Goal: Information Seeking & Learning: Check status

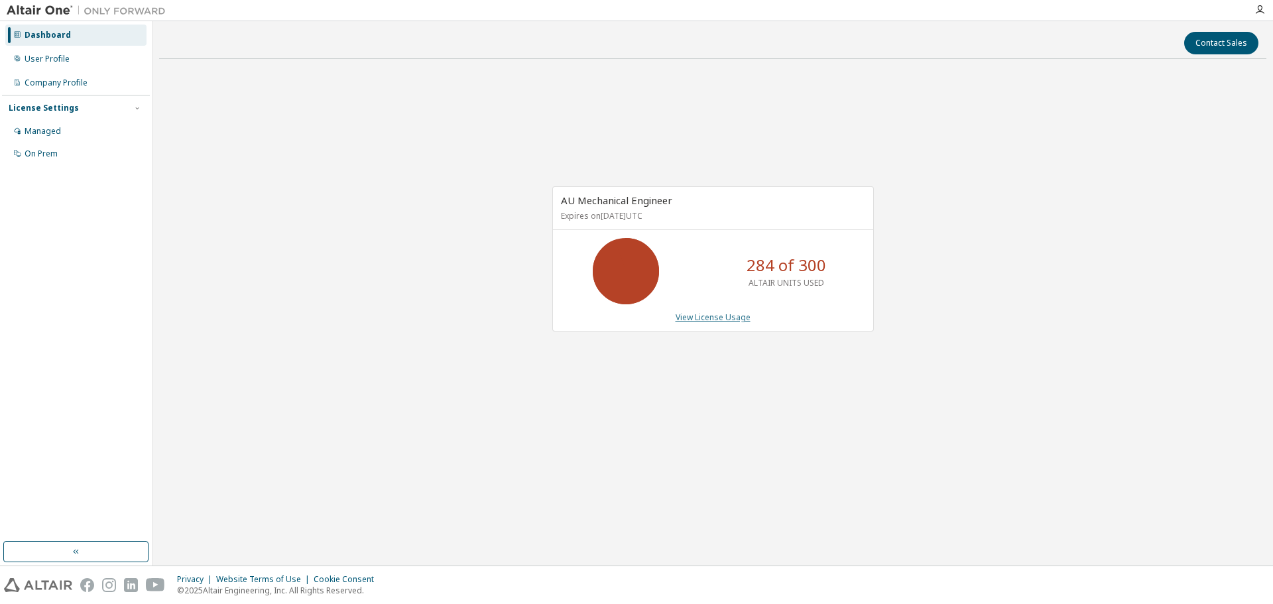
click at [739, 315] on link "View License Usage" at bounding box center [713, 317] width 75 height 11
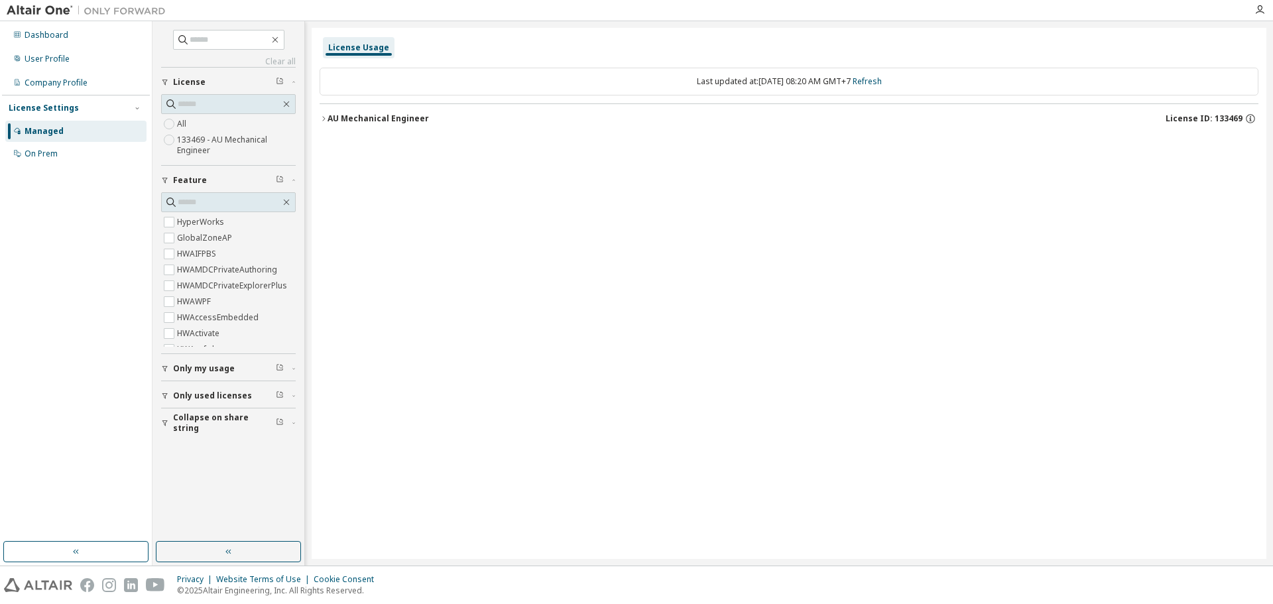
click at [184, 128] on label "All" at bounding box center [183, 124] width 12 height 16
click at [326, 121] on icon "button" at bounding box center [324, 119] width 8 height 8
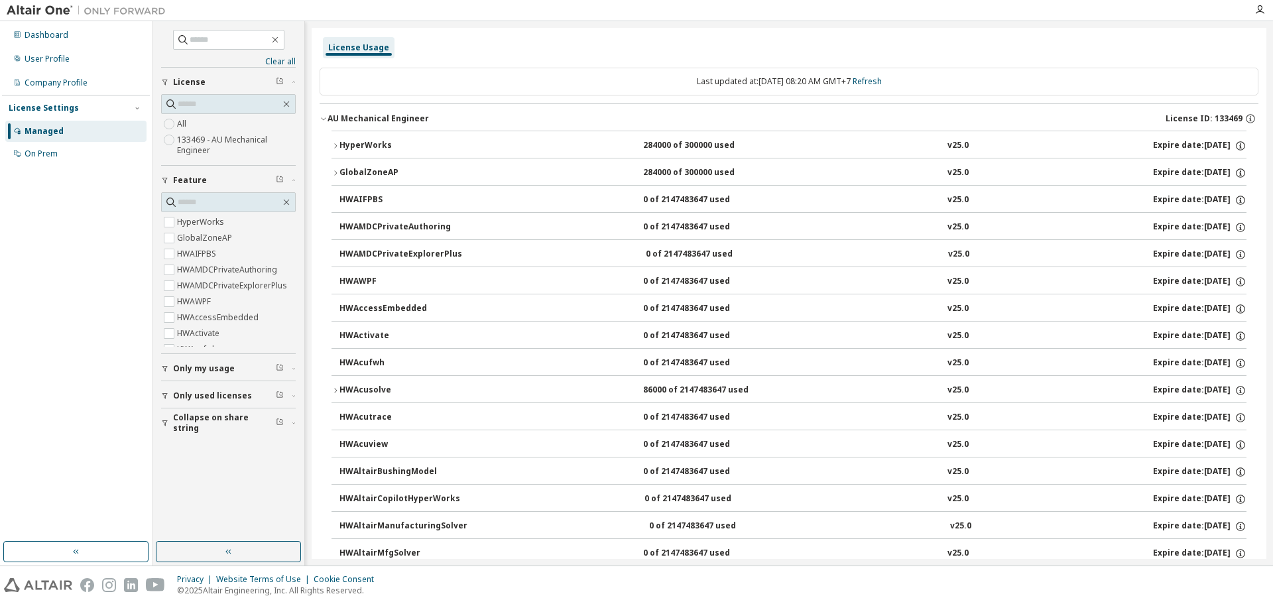
click at [338, 170] on icon "button" at bounding box center [336, 173] width 8 height 8
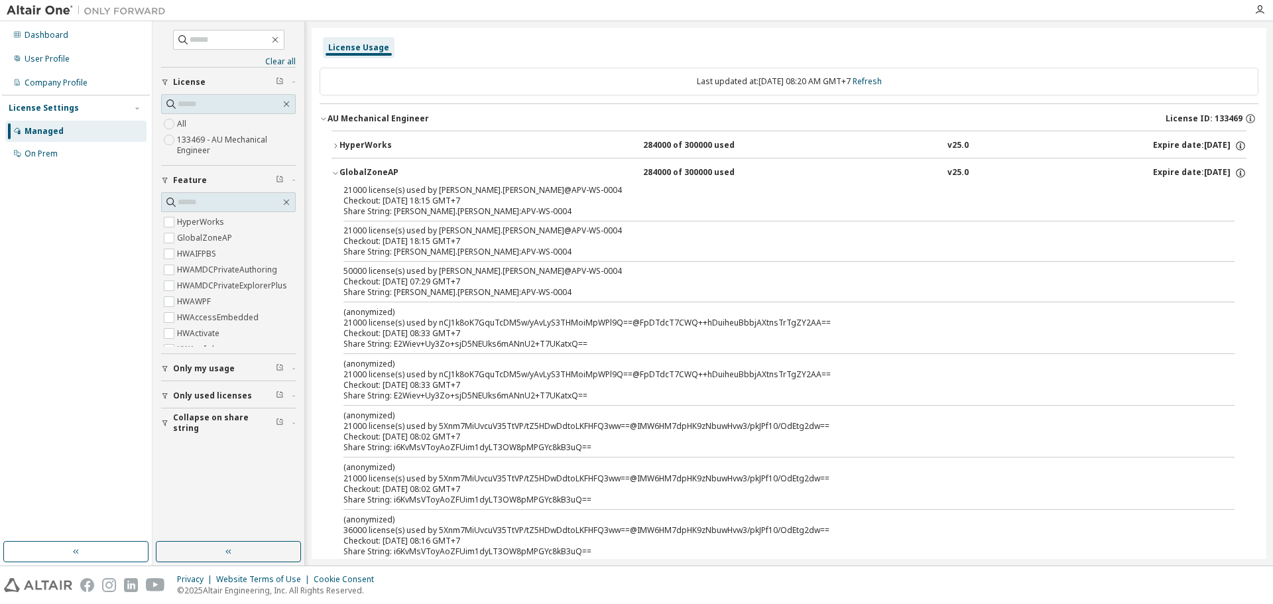
click at [338, 170] on icon "button" at bounding box center [336, 173] width 8 height 8
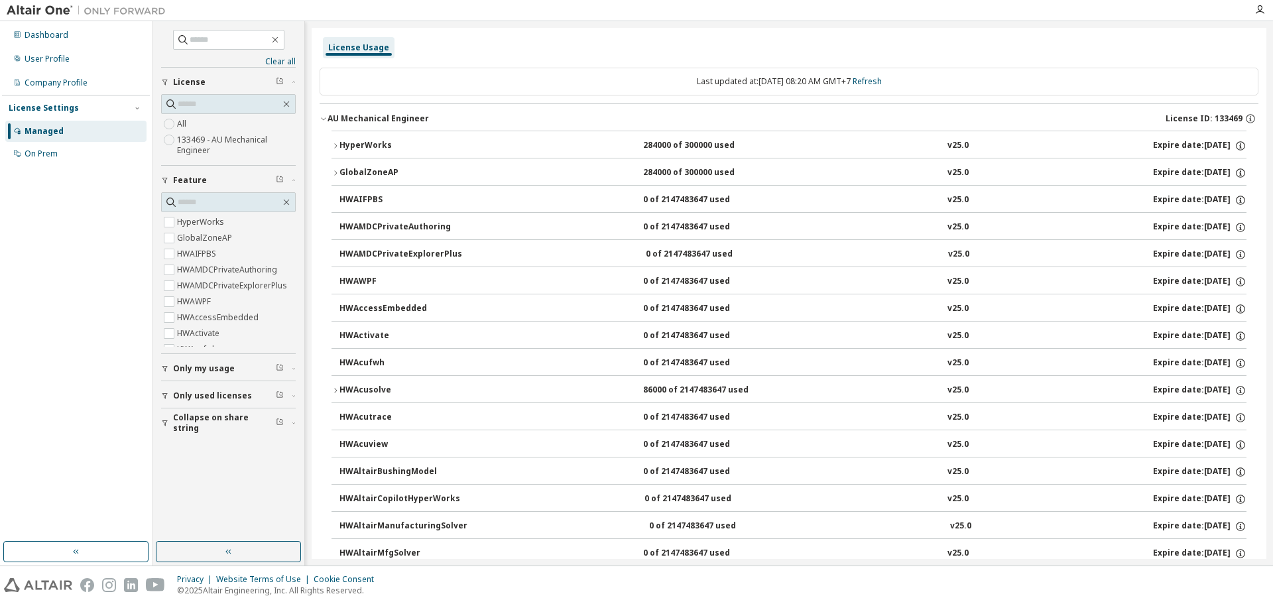
drag, startPoint x: 334, startPoint y: 170, endPoint x: 345, endPoint y: 176, distance: 12.5
click at [334, 170] on icon "button" at bounding box center [336, 173] width 8 height 8
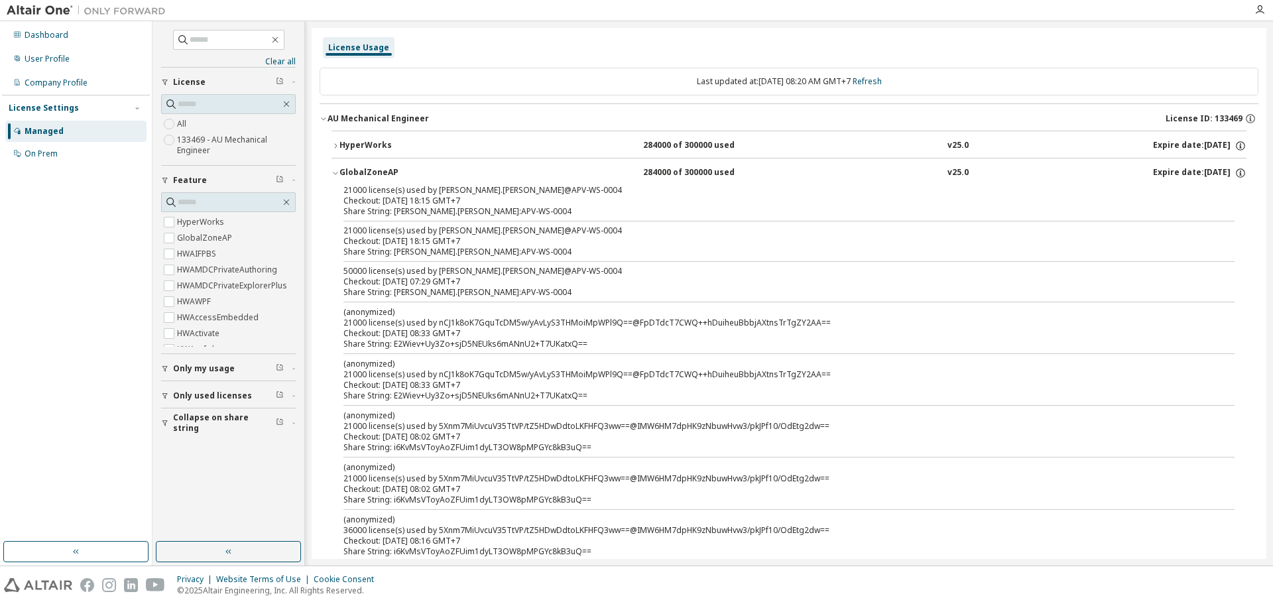
click at [333, 171] on icon "button" at bounding box center [336, 173] width 8 height 8
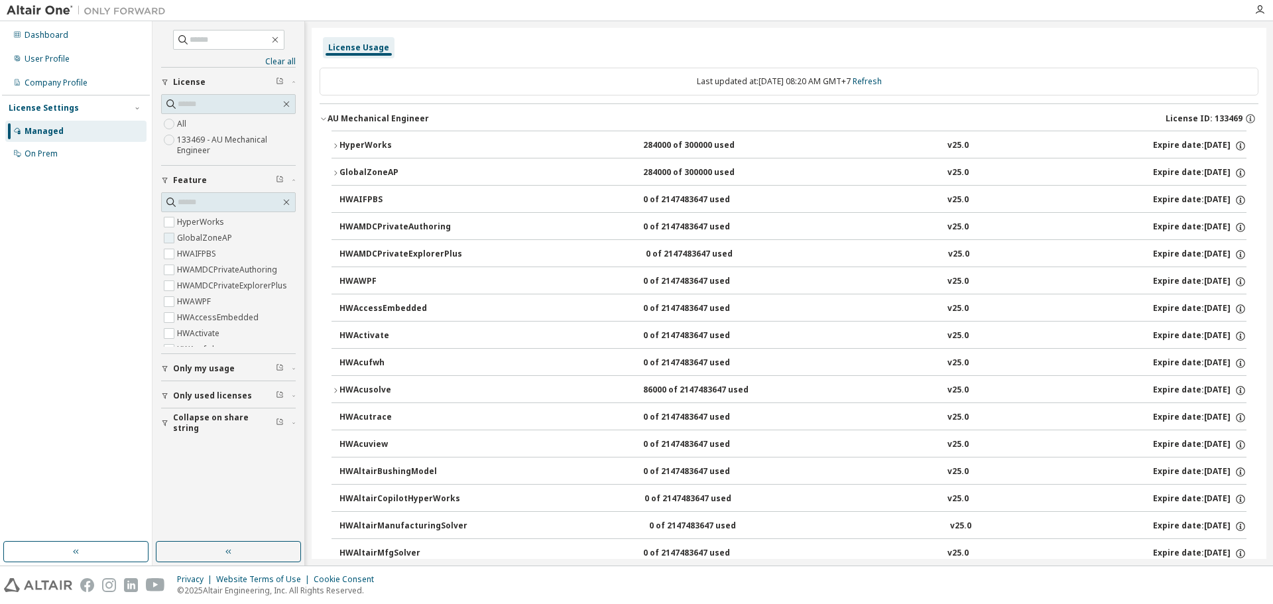
click at [202, 243] on label "GlobalZoneAP" at bounding box center [206, 238] width 58 height 16
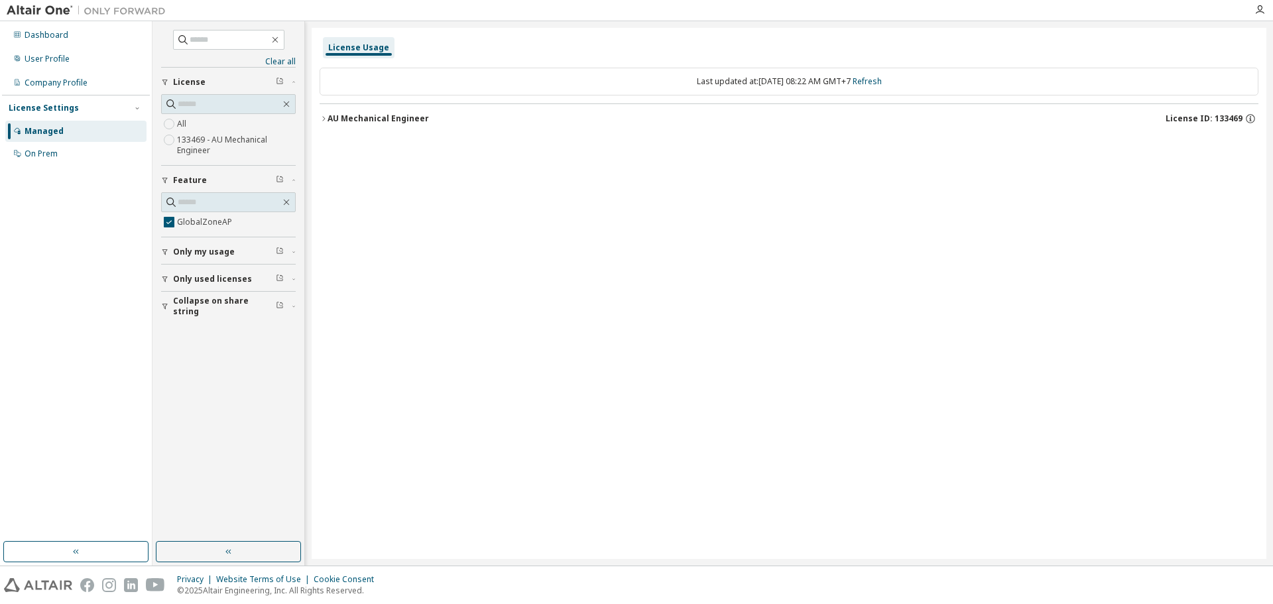
click at [321, 118] on icon "button" at bounding box center [324, 119] width 8 height 8
click at [334, 145] on icon "button" at bounding box center [336, 146] width 8 height 8
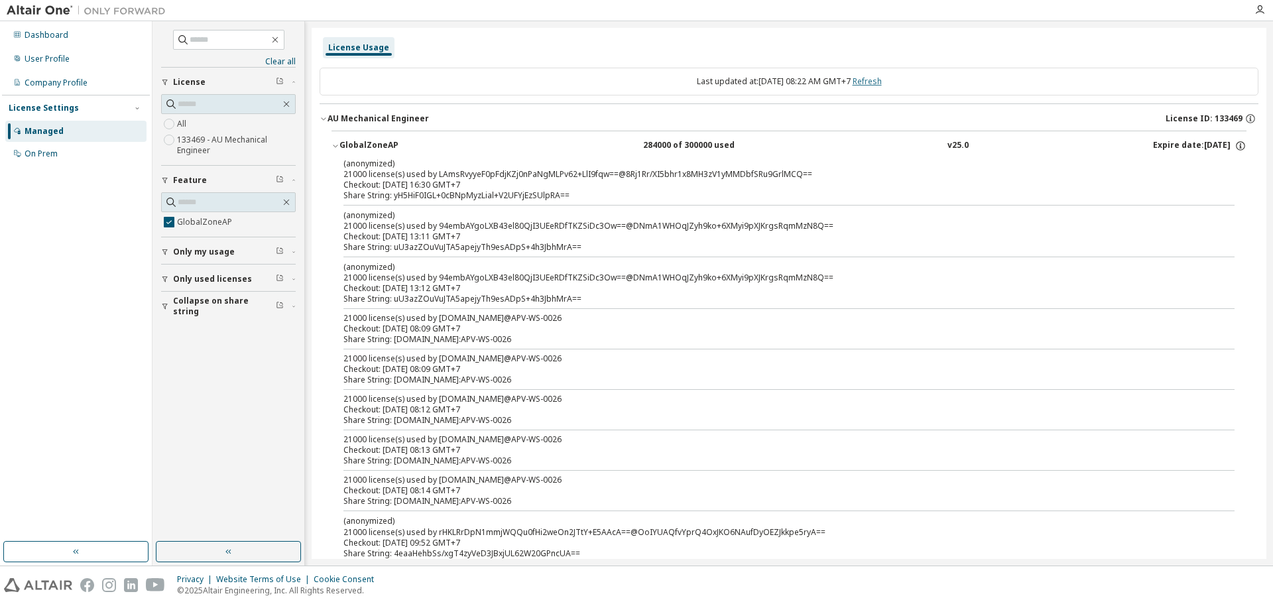
click at [882, 82] on link "Refresh" at bounding box center [867, 81] width 29 height 11
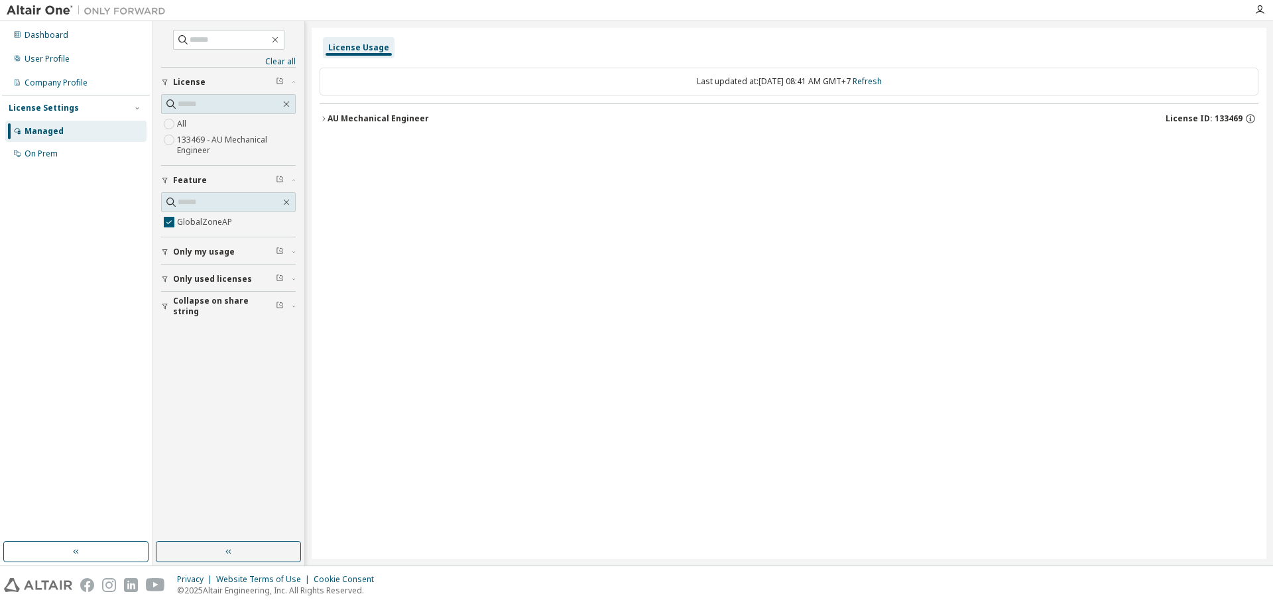
click at [326, 123] on button "AU Mechanical Engineer License ID: 133469" at bounding box center [789, 118] width 939 height 29
click at [337, 145] on icon "button" at bounding box center [336, 146] width 8 height 8
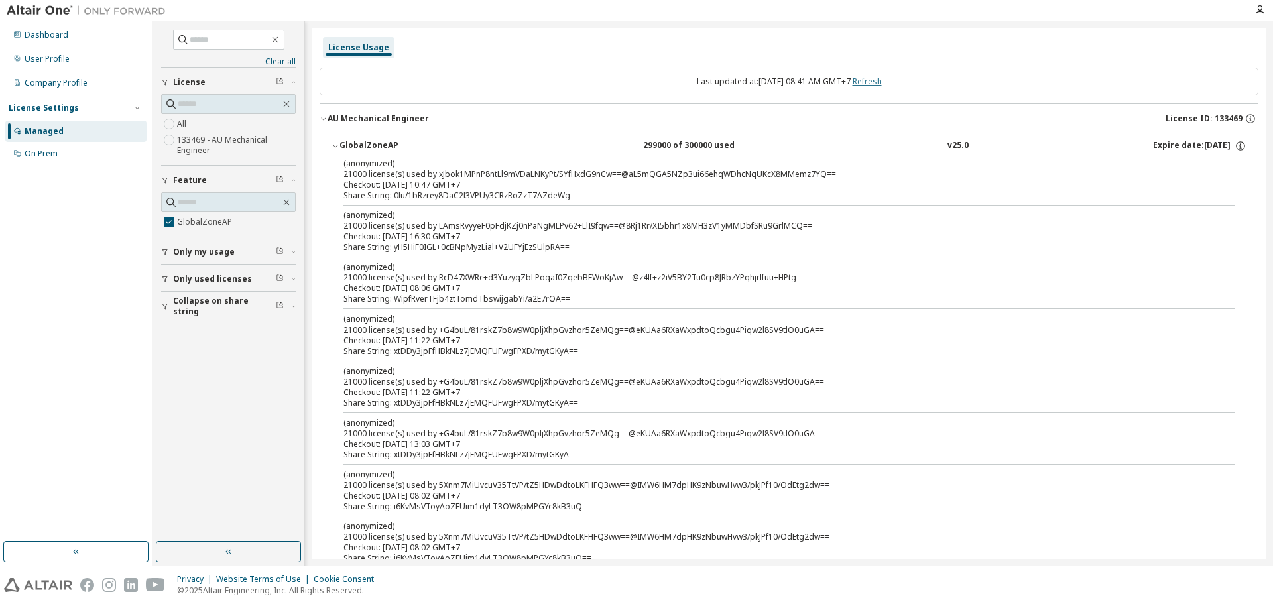
click at [881, 85] on link "Refresh" at bounding box center [867, 81] width 29 height 11
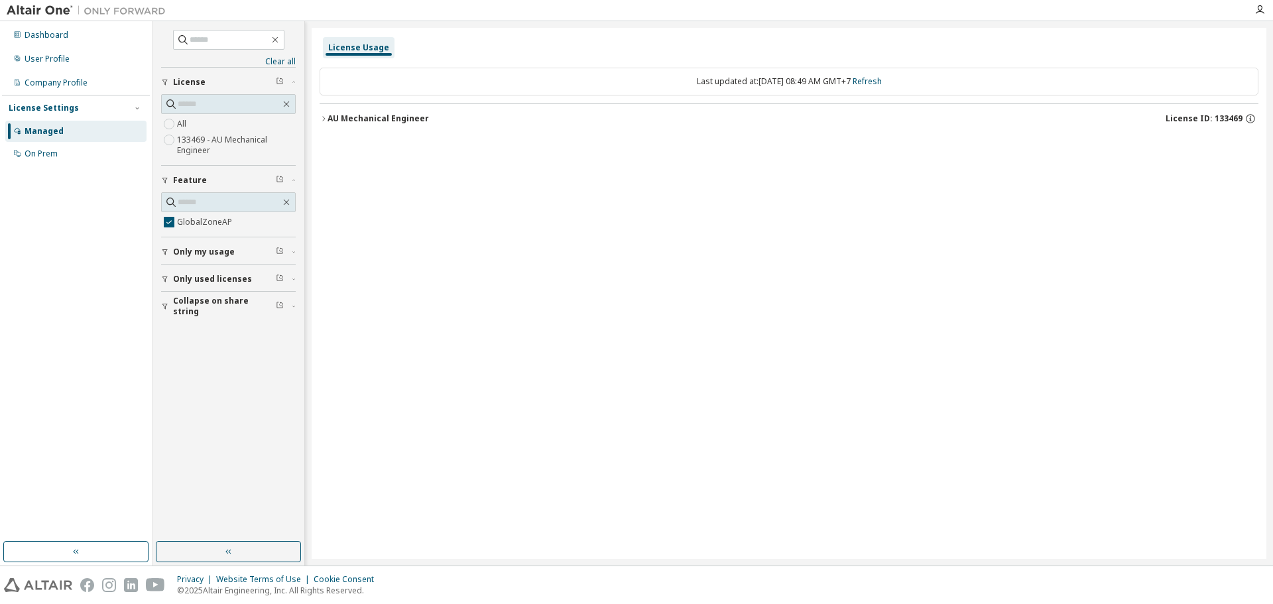
click at [328, 120] on div "AU Mechanical Engineer" at bounding box center [378, 118] width 101 height 11
click at [882, 79] on link "Refresh" at bounding box center [867, 81] width 29 height 11
click at [327, 116] on icon "button" at bounding box center [324, 119] width 8 height 8
drag, startPoint x: 52, startPoint y: 62, endPoint x: 23, endPoint y: 170, distance: 112.6
click at [23, 170] on div "Dashboard User Profile Company Profile License Settings Managed On Prem" at bounding box center [76, 281] width 148 height 517
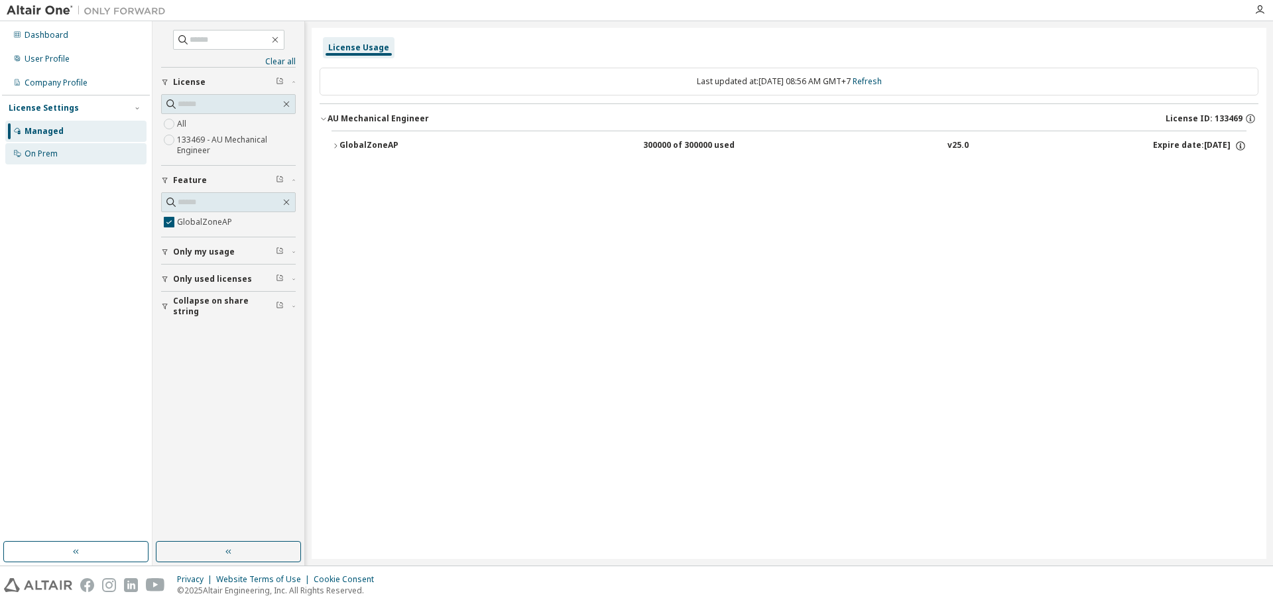
click at [42, 153] on div "On Prem" at bounding box center [41, 154] width 33 height 11
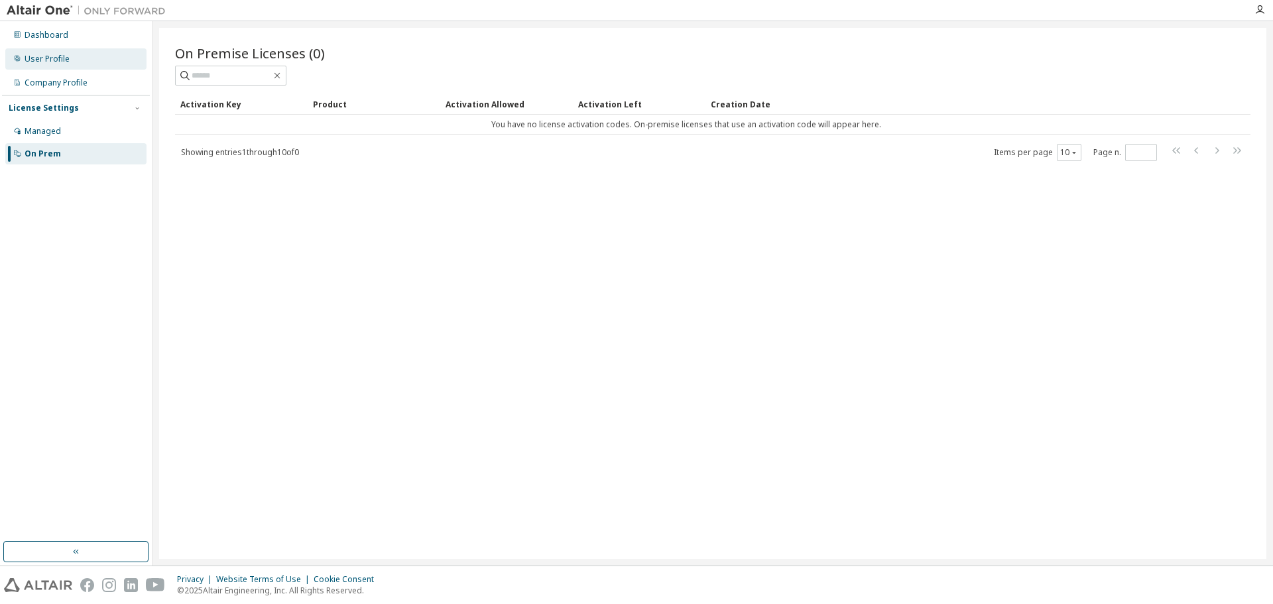
click at [64, 58] on div "User Profile" at bounding box center [47, 59] width 45 height 11
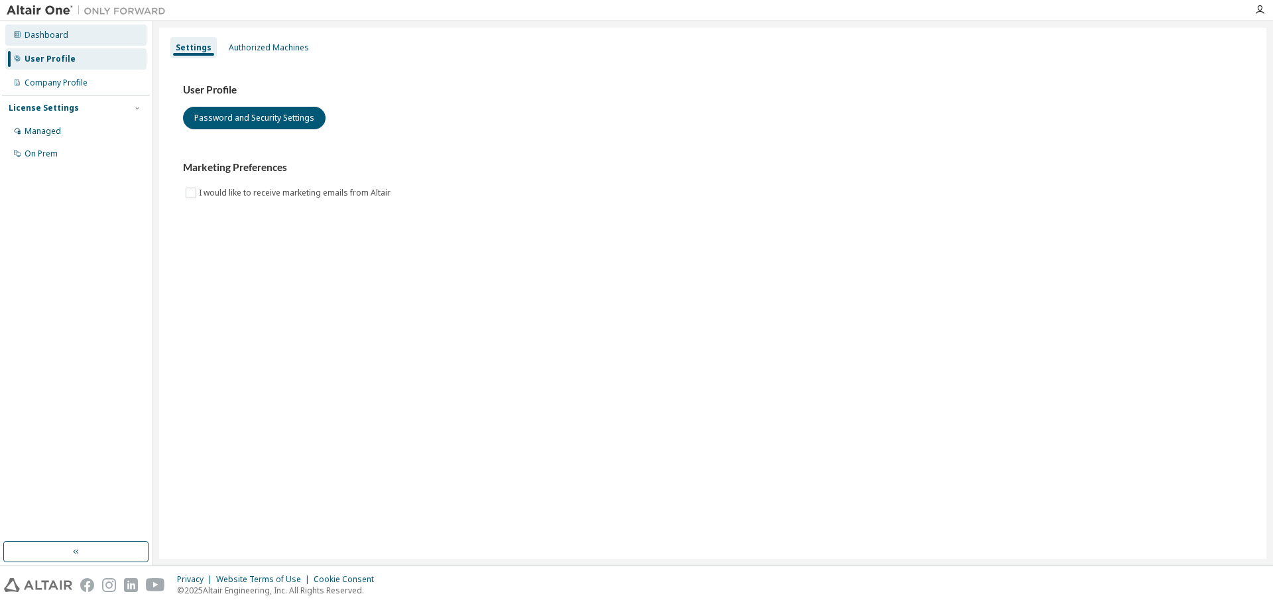
click at [61, 39] on div "Dashboard" at bounding box center [47, 35] width 44 height 11
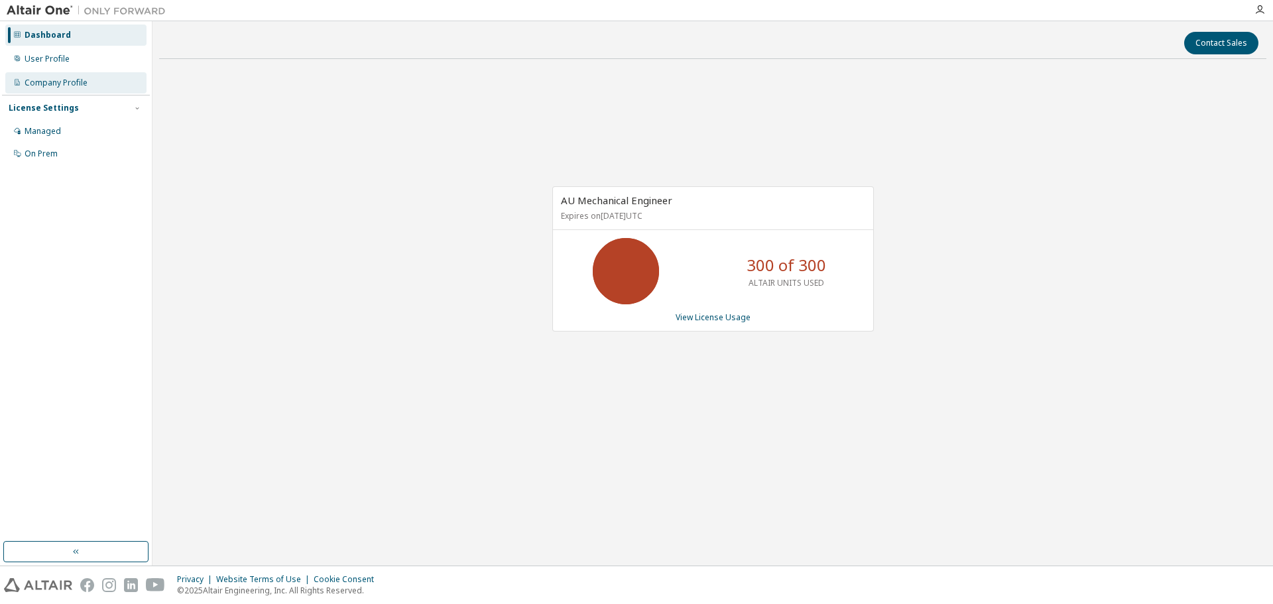
click at [63, 88] on div "Company Profile" at bounding box center [56, 83] width 63 height 11
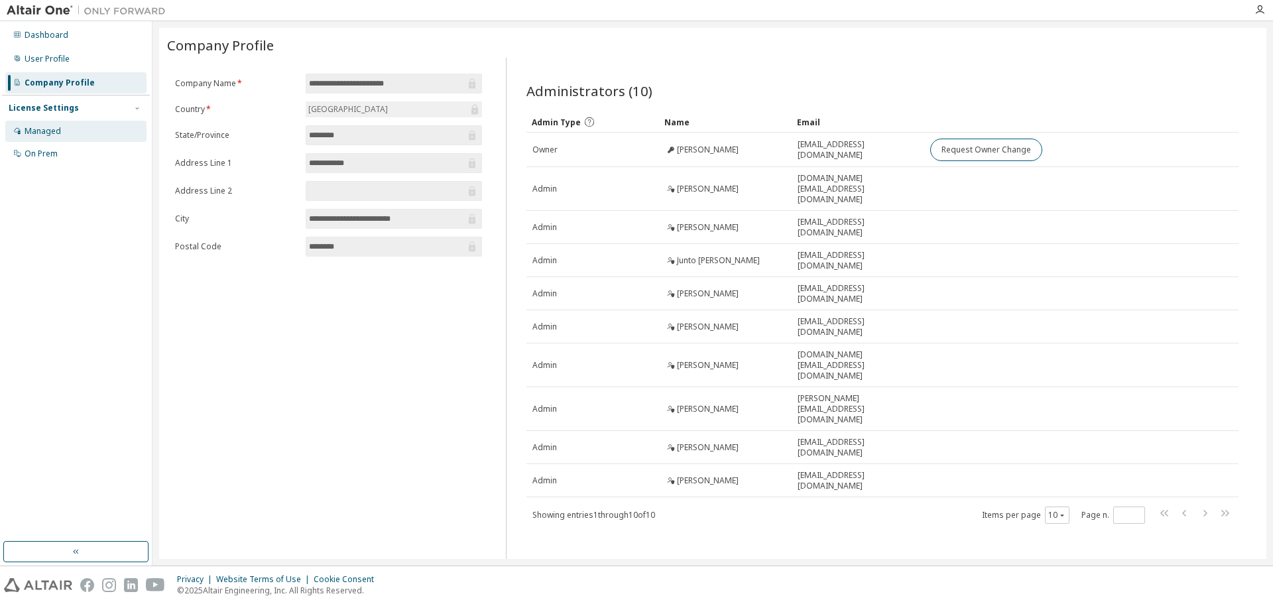
click at [66, 134] on div "Managed" at bounding box center [75, 131] width 141 height 21
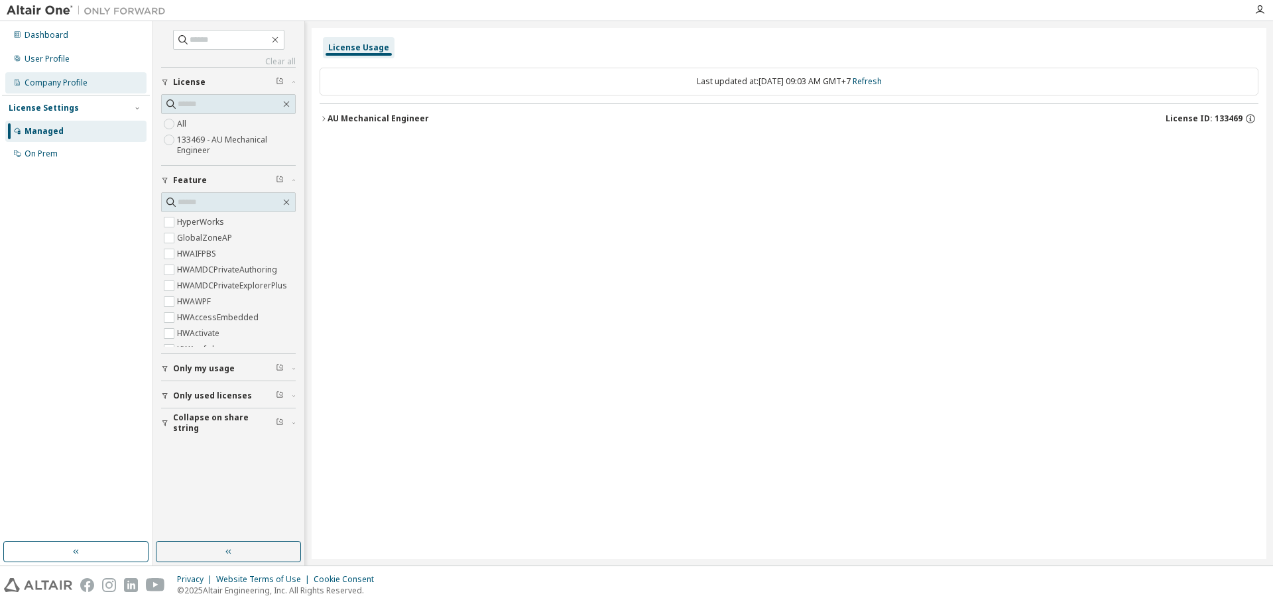
click at [93, 82] on div "Company Profile" at bounding box center [75, 82] width 141 height 21
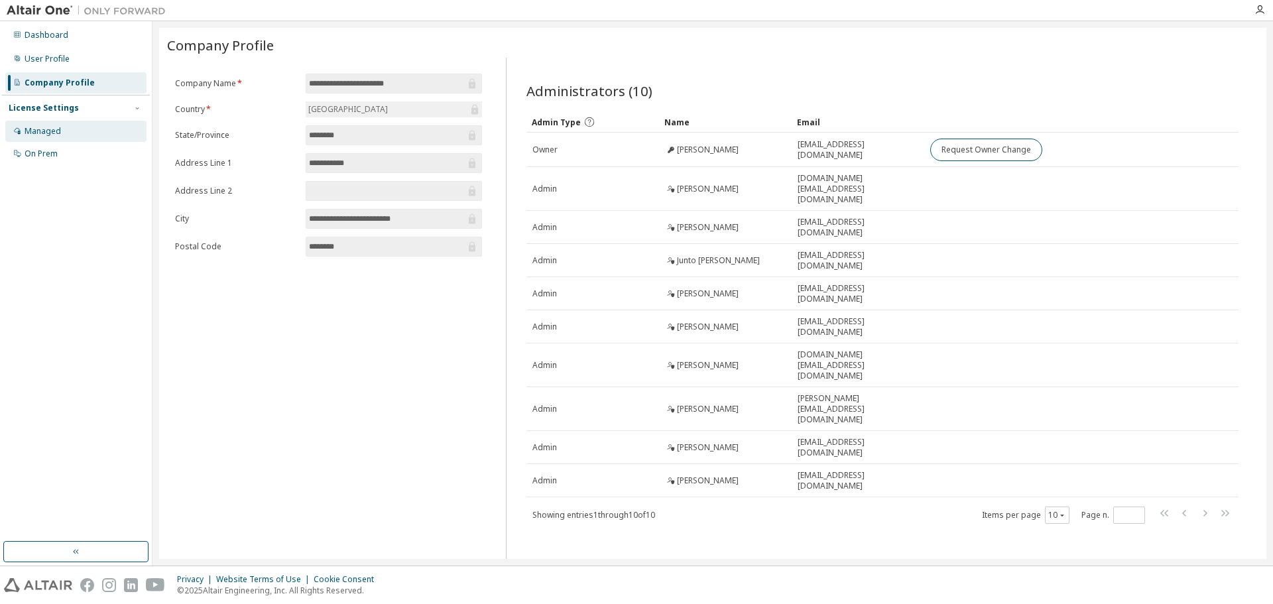
click at [86, 124] on div "Managed" at bounding box center [75, 131] width 141 height 21
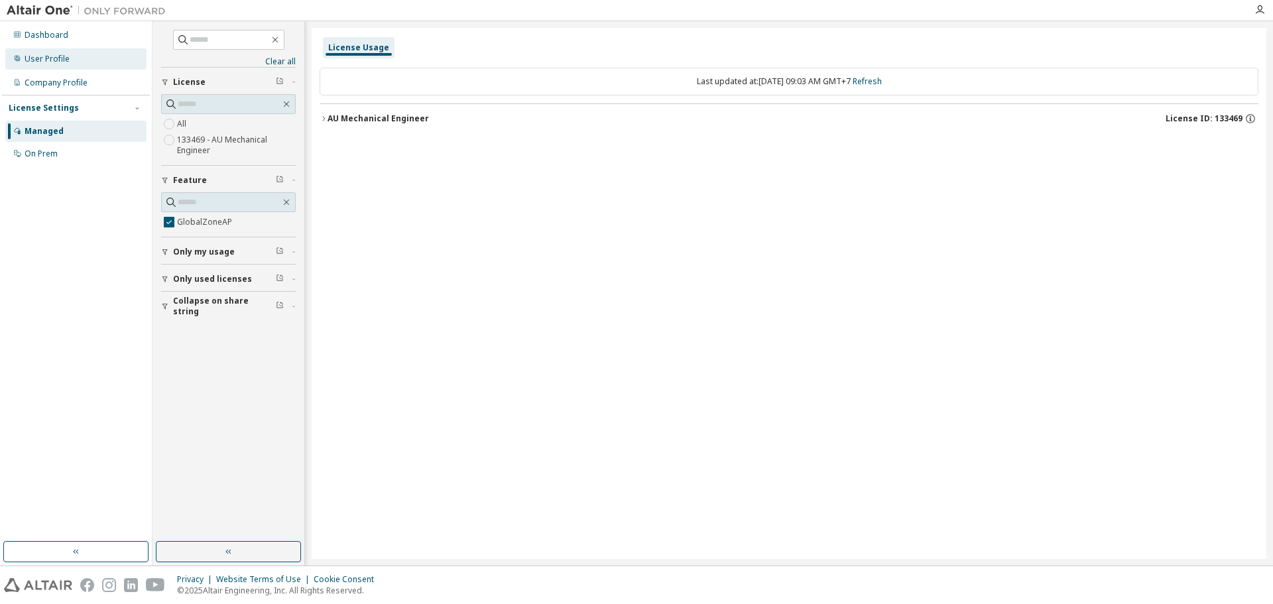
click at [67, 54] on div "User Profile" at bounding box center [47, 59] width 45 height 11
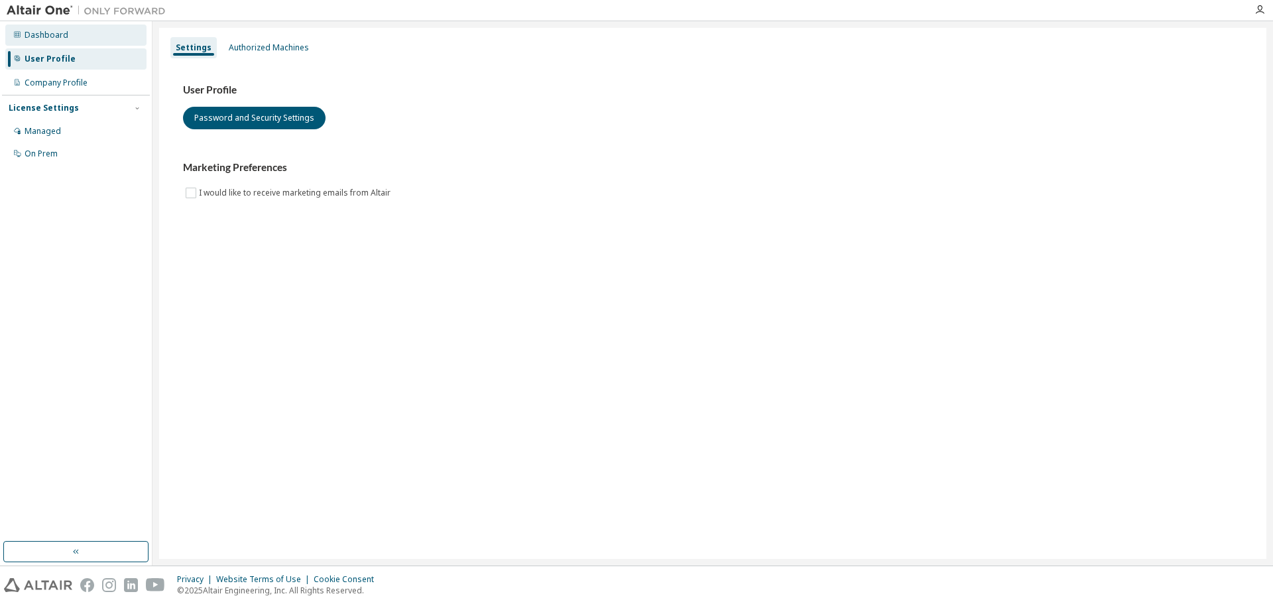
click at [56, 42] on div "Dashboard" at bounding box center [75, 35] width 141 height 21
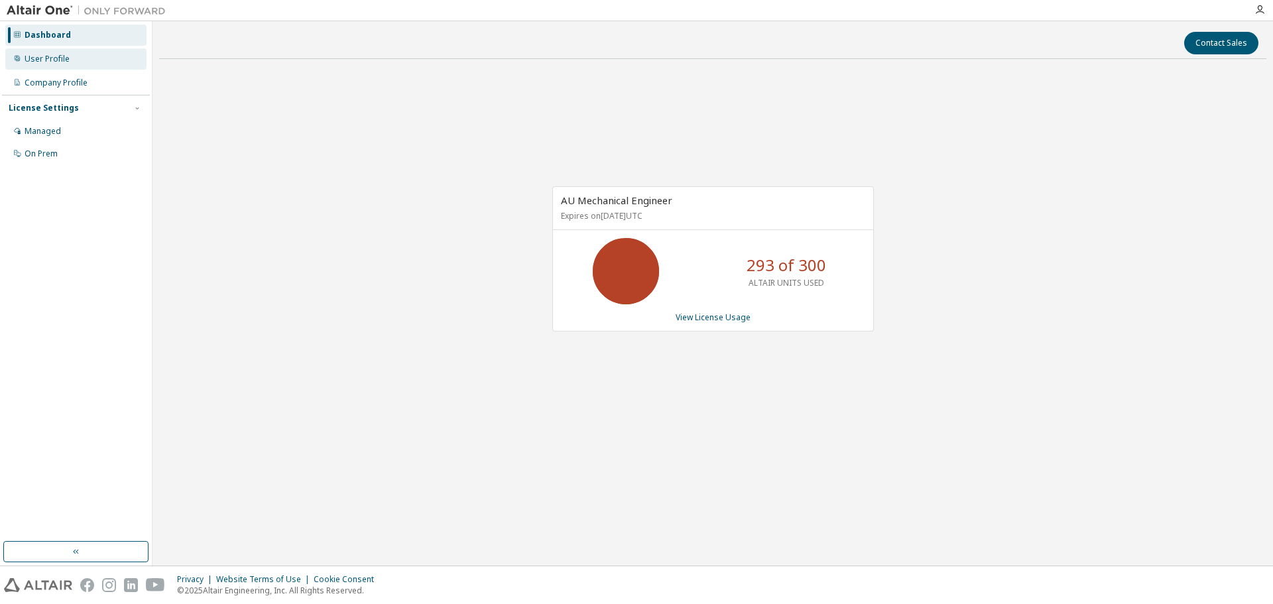
click at [68, 59] on div "User Profile" at bounding box center [47, 59] width 45 height 11
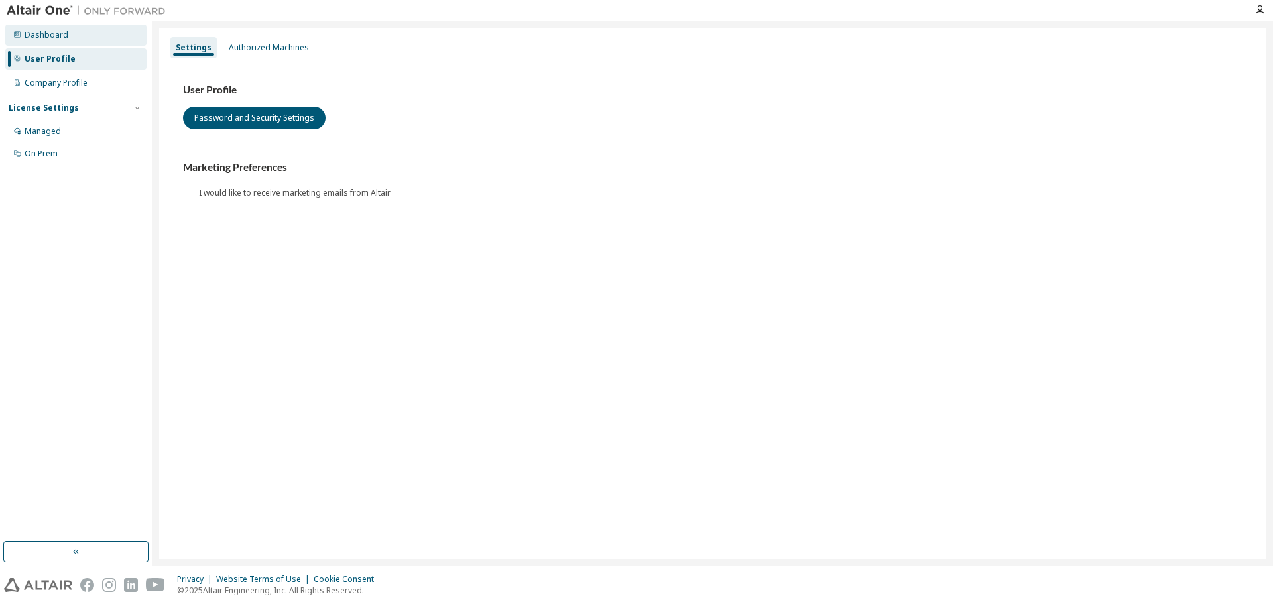
click at [69, 34] on div "Dashboard" at bounding box center [75, 35] width 141 height 21
